Goal: Task Accomplishment & Management: Use online tool/utility

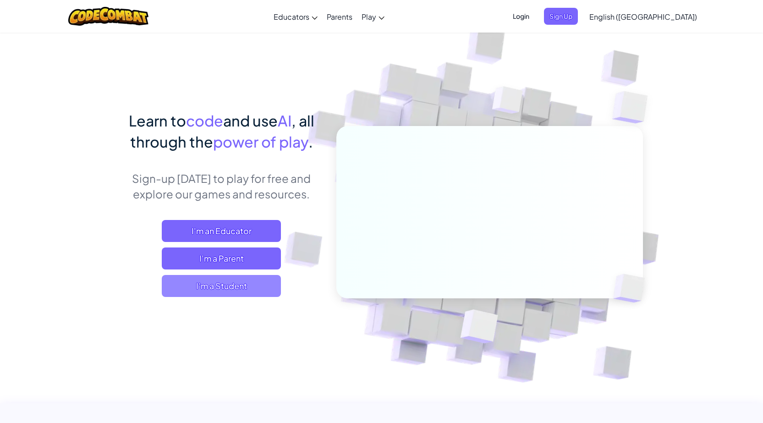
click at [193, 286] on span "I'm a Student" at bounding box center [221, 286] width 119 height 22
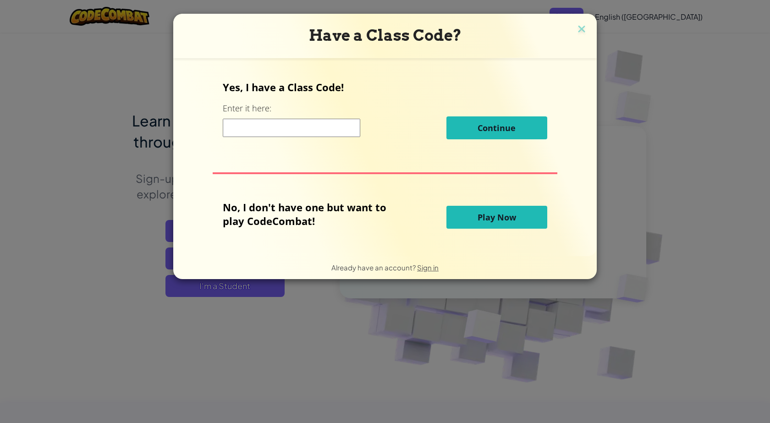
click at [282, 132] on input at bounding box center [292, 128] width 138 height 18
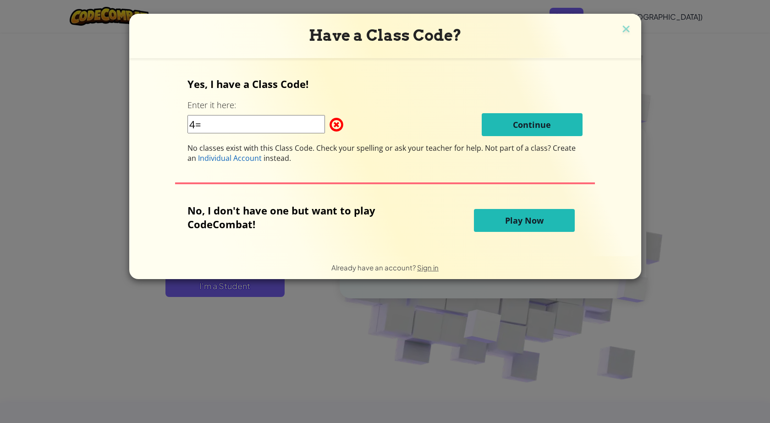
type input "4"
type input "9"
click at [330, 122] on span at bounding box center [330, 125] width 0 height 18
click at [529, 221] on span "Play Now" at bounding box center [524, 220] width 39 height 11
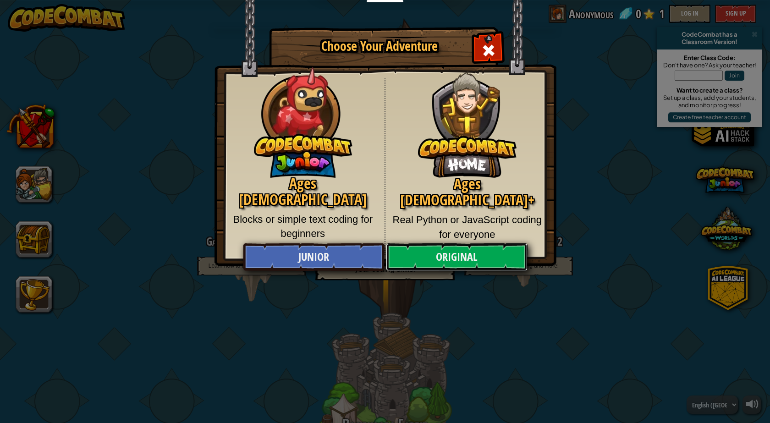
click at [433, 257] on link "Original" at bounding box center [456, 257] width 141 height 28
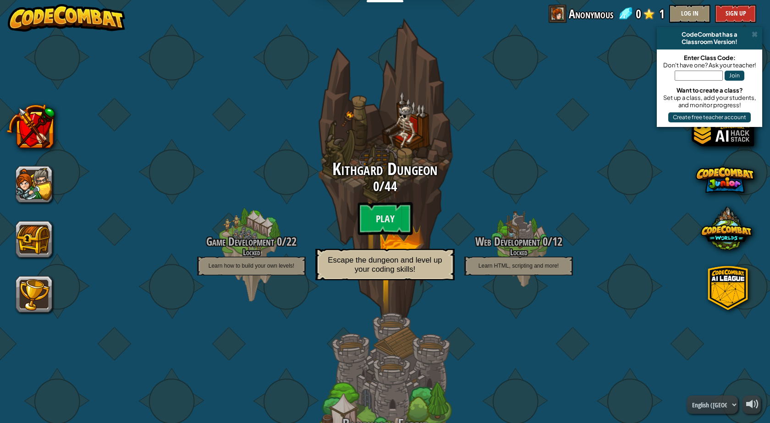
click at [433, 257] on p "Escape the dungeon and level up your coding skills!" at bounding box center [384, 265] width 139 height 32
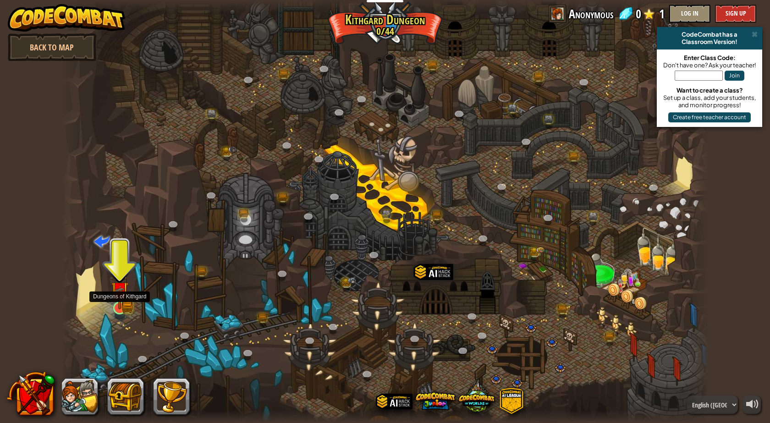
click at [123, 290] on img at bounding box center [119, 290] width 17 height 38
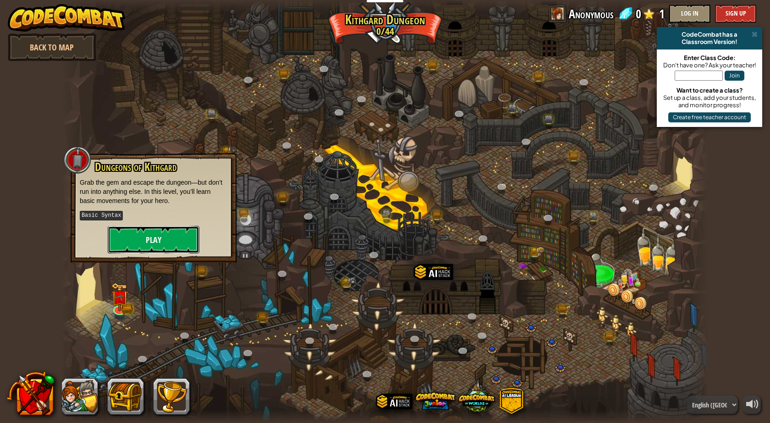
click at [130, 242] on button "Play" at bounding box center [154, 240] width 92 height 28
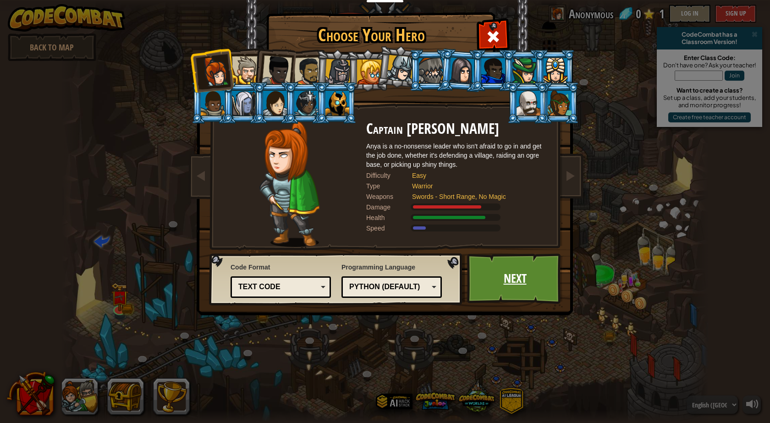
click at [484, 274] on link "Next" at bounding box center [515, 278] width 96 height 50
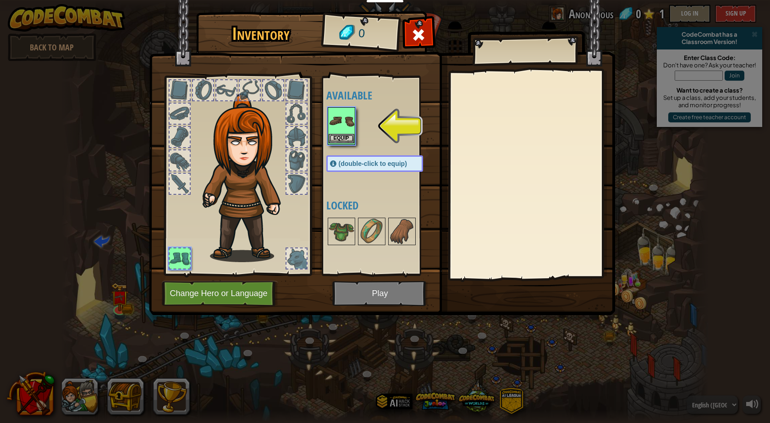
click at [340, 129] on img at bounding box center [342, 121] width 26 height 26
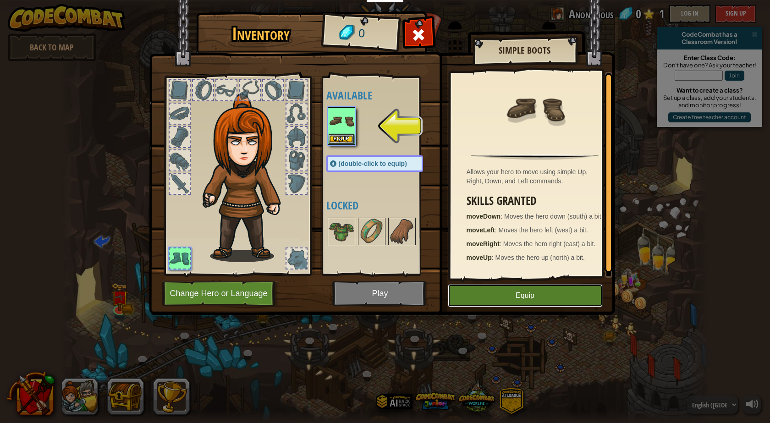
click at [483, 303] on button "Equip" at bounding box center [525, 295] width 155 height 23
click at [0, 0] on button "Unequip" at bounding box center [0, 0] width 0 height 0
click at [348, 132] on img at bounding box center [342, 121] width 26 height 26
click at [355, 120] on div "Available Equip (double-click to equip) Locked" at bounding box center [383, 175] width 115 height 191
click at [389, 128] on div at bounding box center [383, 126] width 115 height 40
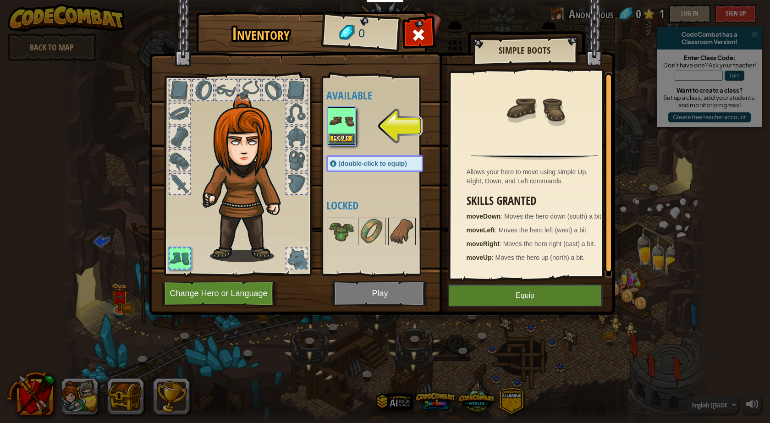
click at [347, 133] on img at bounding box center [342, 121] width 26 height 26
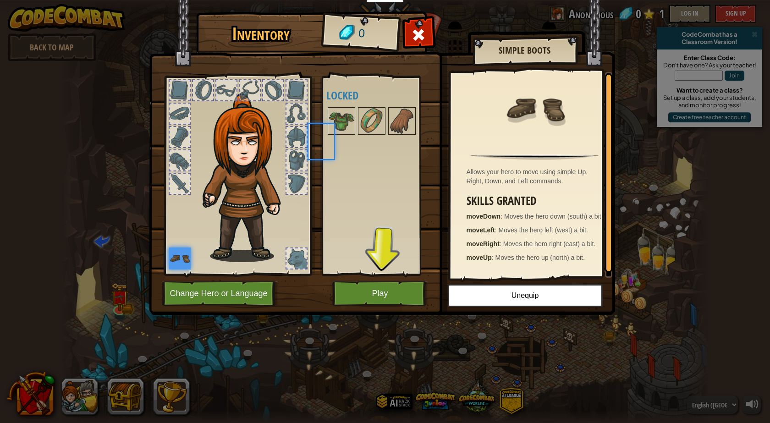
click at [347, 133] on img at bounding box center [342, 121] width 26 height 26
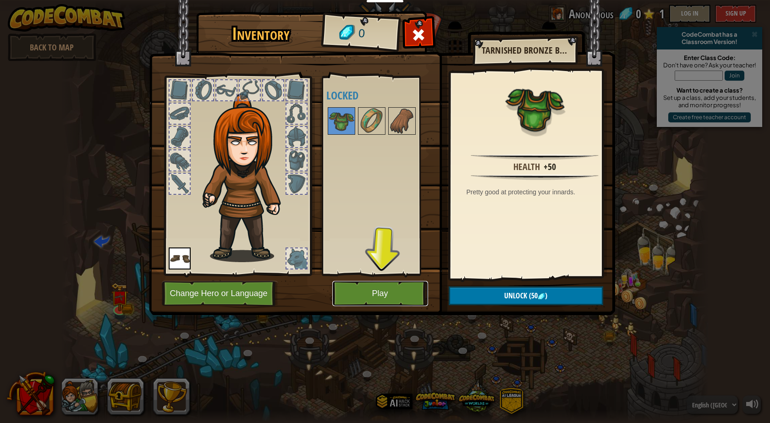
click at [382, 292] on button "Play" at bounding box center [380, 293] width 96 height 25
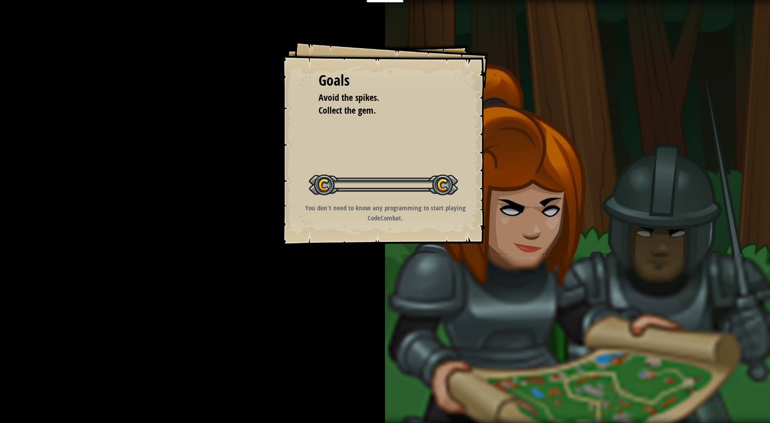
click at [382, 292] on div "Goals Avoid the spikes. Collect the gem. Start Level Error loading from server.…" at bounding box center [385, 211] width 770 height 423
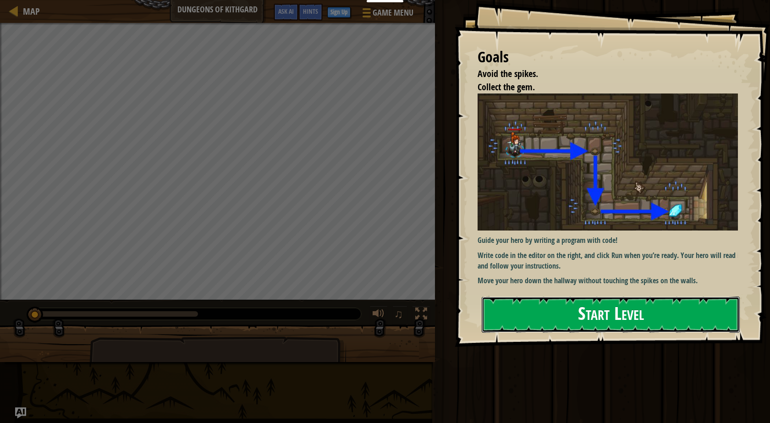
click at [604, 316] on button "Start Level" at bounding box center [611, 315] width 258 height 36
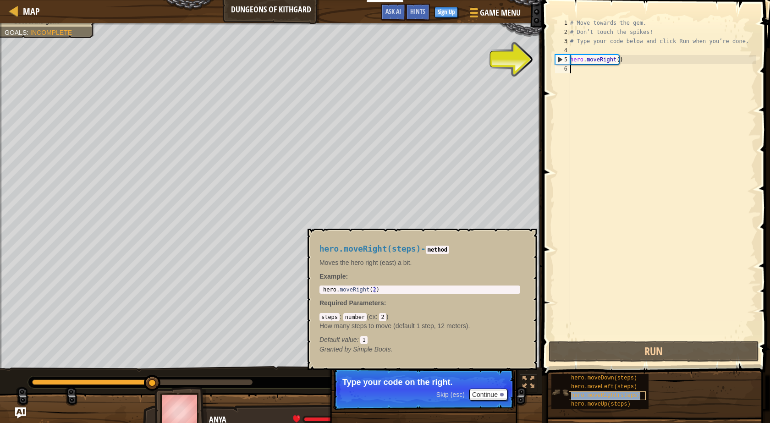
click at [611, 393] on span "hero.moveRight(steps)" at bounding box center [605, 395] width 69 height 6
click at [579, 73] on div "# Move towards the gem. # Don’t touch the spikes! # Type your code below and cl…" at bounding box center [662, 187] width 188 height 339
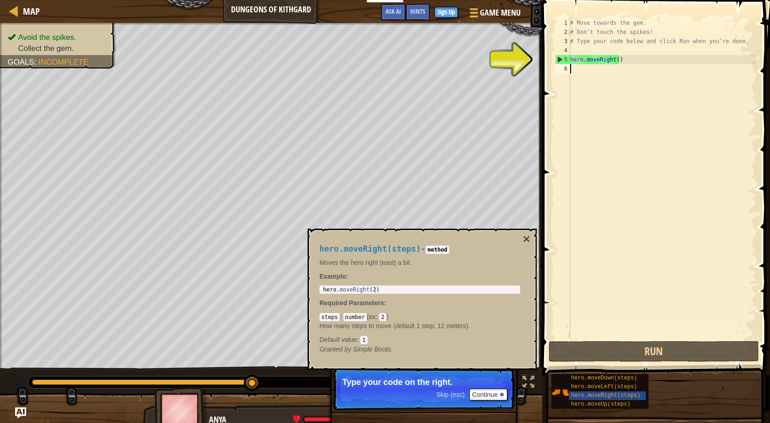
click at [580, 70] on div "# Move towards the gem. # Don’t touch the spikes! # Type your code below and cl…" at bounding box center [662, 187] width 188 height 339
click at [624, 376] on span "hero.moveDown(steps)" at bounding box center [604, 378] width 66 height 6
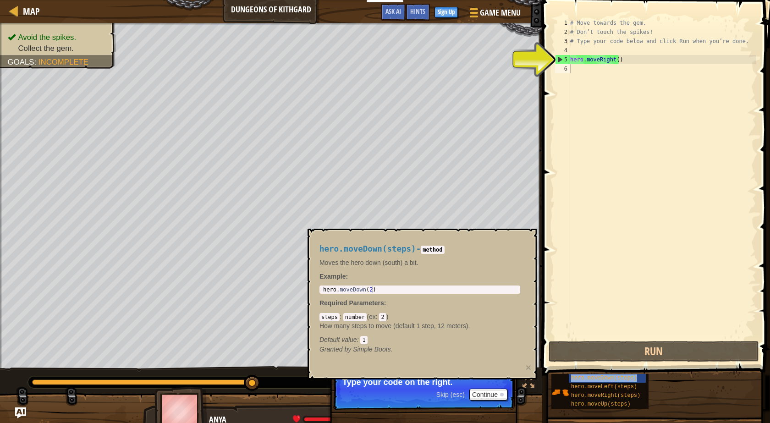
type textarea "hero.moveDown(steps)"
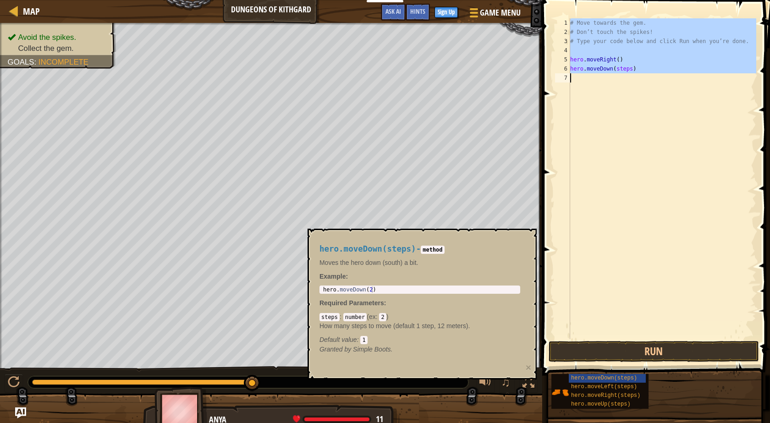
drag, startPoint x: 624, startPoint y: 376, endPoint x: 571, endPoint y: 89, distance: 291.8
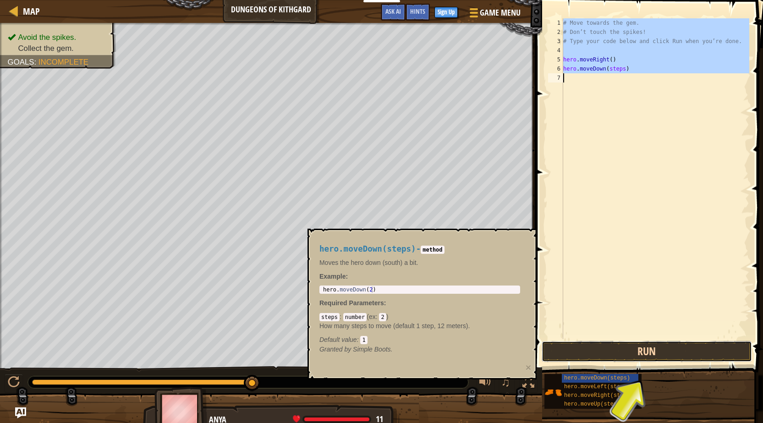
click at [643, 350] on button "Run" at bounding box center [647, 351] width 210 height 21
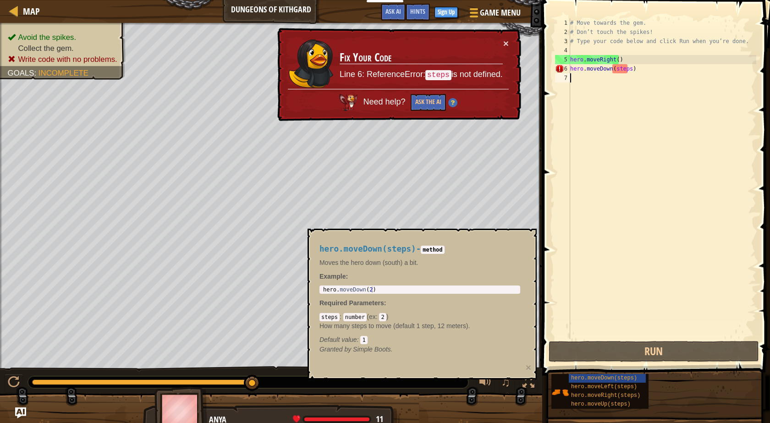
type textarea "hero.moveDown(steps)"
